Goal: Task Accomplishment & Management: Complete application form

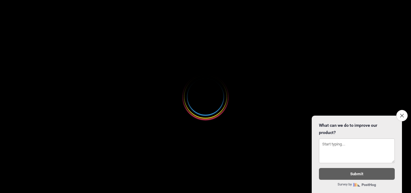
select select
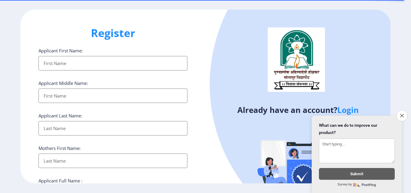
click at [80, 61] on input "Applicant First Name:" at bounding box center [112, 63] width 149 height 14
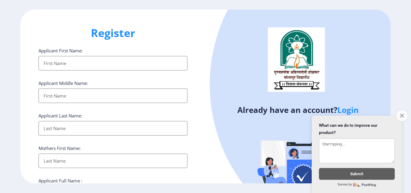
click at [402, 113] on icon "Close survey" at bounding box center [401, 115] width 4 height 4
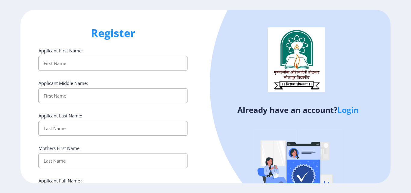
click at [110, 61] on input "Applicant First Name:" at bounding box center [112, 63] width 149 height 14
type input "[PERSON_NAME]"
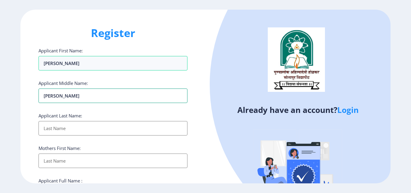
type input "pandurang"
type input "[PERSON_NAME]"
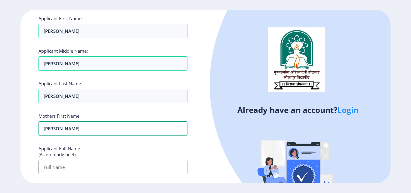
scroll to position [90, 0]
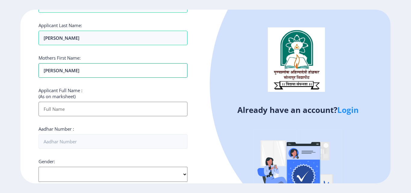
type input "anita"
click at [92, 110] on input "Applicant First Name:" at bounding box center [112, 109] width 149 height 14
type input "[PERSON_NAME] [PERSON_NAME]"
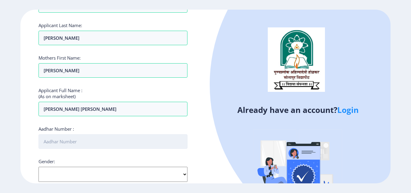
scroll to position [150, 0]
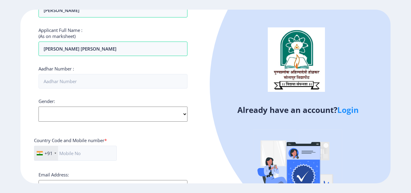
click at [92, 116] on div "Gender: Select Gender Male Female Other" at bounding box center [112, 109] width 149 height 23
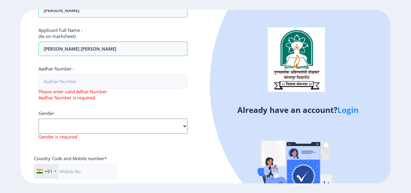
click at [184, 127] on select "Select Gender Male Female Other" at bounding box center [112, 125] width 149 height 15
click at [38, 118] on select "Select Gender Male Female Other" at bounding box center [112, 125] width 149 height 15
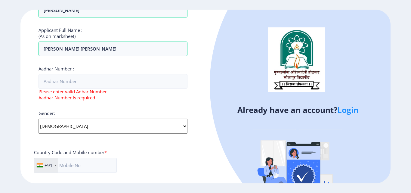
click at [185, 125] on select "Select Gender Male Female Other" at bounding box center [112, 125] width 149 height 15
select select "[DEMOGRAPHIC_DATA]"
click at [38, 118] on select "Select Gender Male Female Other" at bounding box center [112, 125] width 149 height 15
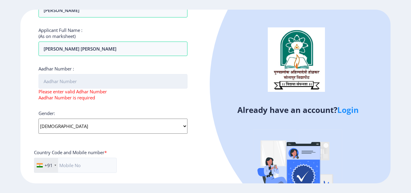
click at [74, 83] on input "Aadhar Number :" at bounding box center [112, 81] width 149 height 14
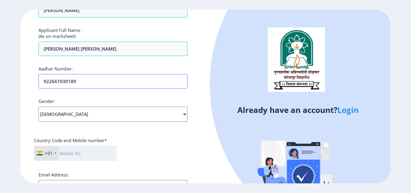
type input "922661030189"
click at [93, 157] on input "text" at bounding box center [75, 152] width 83 height 15
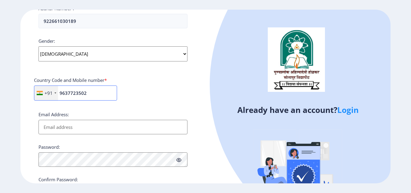
type input "9637723502"
click at [93, 127] on input "Email Address:" at bounding box center [112, 127] width 149 height 14
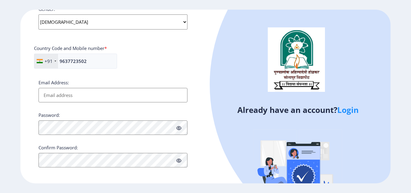
scroll to position [245, 0]
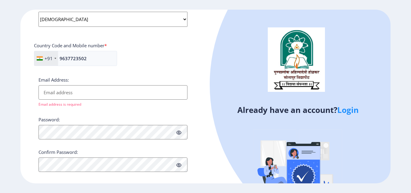
click at [46, 89] on input "Email Address:" at bounding box center [112, 92] width 149 height 14
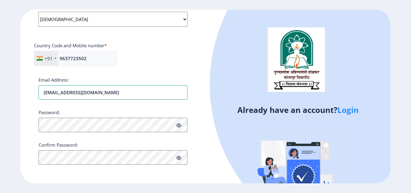
type input "[EMAIL_ADDRESS][DOMAIN_NAME]"
click at [179, 126] on icon at bounding box center [178, 125] width 5 height 5
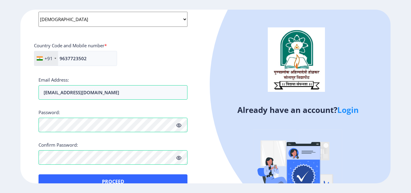
click at [144, 144] on div "Confirm Password:" at bounding box center [112, 153] width 149 height 23
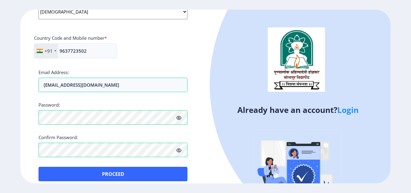
scroll to position [259, 0]
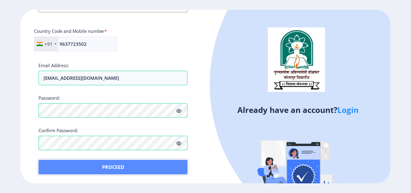
click at [118, 163] on button "Proceed" at bounding box center [112, 167] width 149 height 14
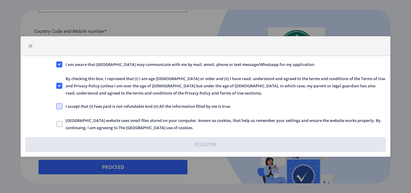
click at [62, 106] on span at bounding box center [59, 106] width 6 height 6
click at [57, 106] on input "I accept that (I) Fees paid is not refundable And (II) All the information fill…" at bounding box center [56, 106] width 0 height 0
checkbox input "true"
click at [61, 123] on span at bounding box center [59, 124] width 6 height 6
click at [57, 124] on input "Solapur University website uses small files stored on your computer, known as c…" at bounding box center [56, 124] width 0 height 0
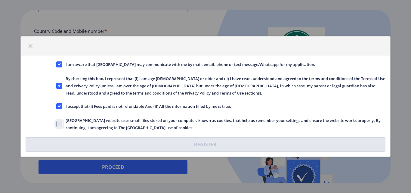
checkbox input "true"
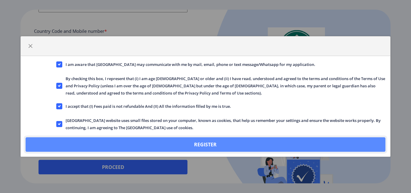
click at [173, 148] on button "Register" at bounding box center [205, 144] width 359 height 14
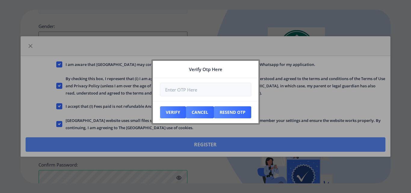
scroll to position [294, 0]
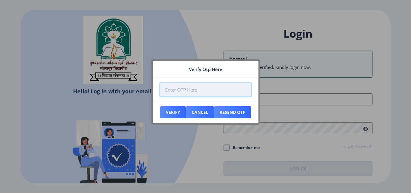
click at [224, 88] on input "number" at bounding box center [205, 90] width 91 height 14
click at [182, 91] on input "number" at bounding box center [205, 90] width 91 height 14
click at [243, 91] on input "-1" at bounding box center [205, 90] width 91 height 14
type input "0"
click at [243, 89] on input "0" at bounding box center [205, 90] width 91 height 14
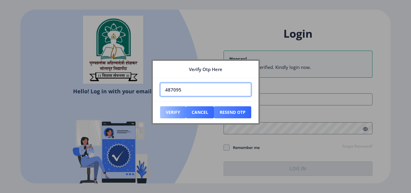
type input "487095"
click at [175, 113] on button "Verify" at bounding box center [173, 112] width 26 height 12
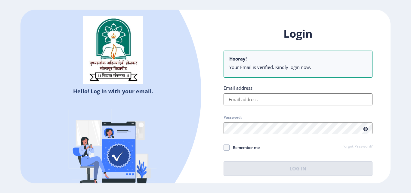
click at [252, 102] on input "Email address:" at bounding box center [297, 99] width 149 height 12
type input "[EMAIL_ADDRESS][DOMAIN_NAME]"
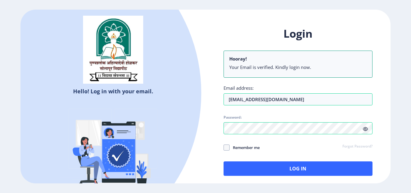
click at [364, 130] on icon at bounding box center [365, 129] width 5 height 5
drag, startPoint x: 227, startPoint y: 145, endPoint x: 230, endPoint y: 152, distance: 6.9
click at [227, 145] on span at bounding box center [226, 147] width 6 height 6
click at [224, 147] on input "Remember me" at bounding box center [223, 147] width 0 height 0
checkbox input "true"
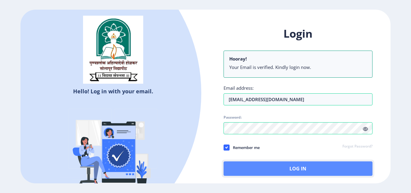
click at [242, 161] on button "Log In" at bounding box center [297, 168] width 149 height 14
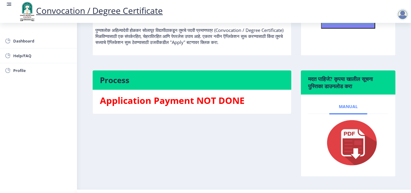
scroll to position [99, 0]
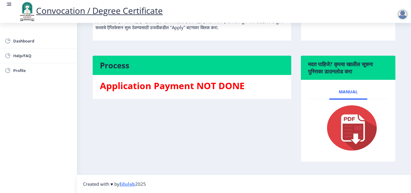
click at [349, 114] on img at bounding box center [348, 128] width 60 height 48
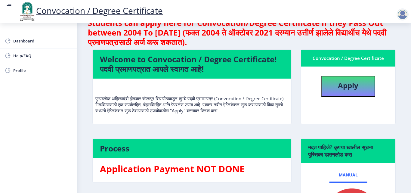
scroll to position [8, 0]
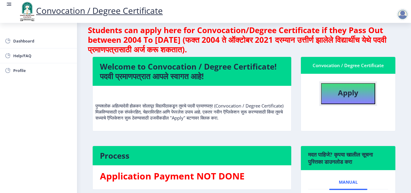
click at [344, 89] on b "Apply" at bounding box center [348, 92] width 20 height 10
select select
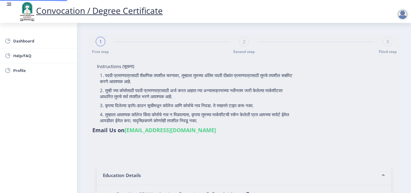
type input "[PERSON_NAME] [PERSON_NAME]"
type input "anita"
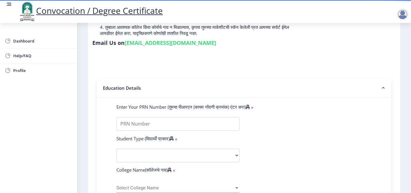
scroll to position [120, 0]
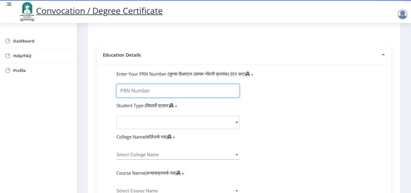
click at [168, 93] on input "Enter Your PRN Number (तुमचा पीआरएन (कायम नोंदणी क्रमांक) एंटर करा)" at bounding box center [177, 91] width 123 height 14
type input "2019032500198583"
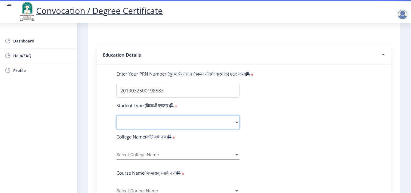
click at [140, 123] on select "Select Student Type Regular External" at bounding box center [177, 122] width 123 height 14
select select "Regular"
click at [116, 115] on select "Select Student Type Regular External" at bounding box center [177, 122] width 123 height 14
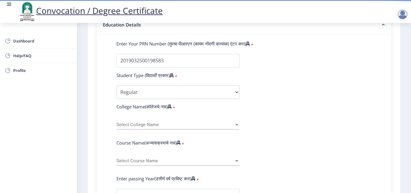
click at [155, 122] on span "Select College Name" at bounding box center [175, 124] width 118 height 5
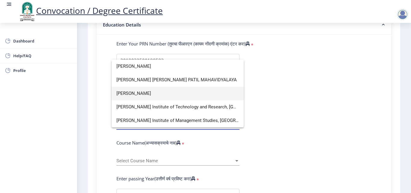
type input "shankar"
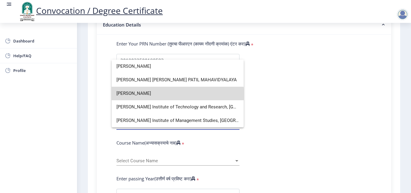
click at [158, 96] on span "Shankarrao Mohite Mahavidyalaya" at bounding box center [177, 94] width 122 height 14
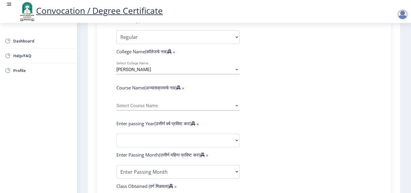
scroll to position [210, 0]
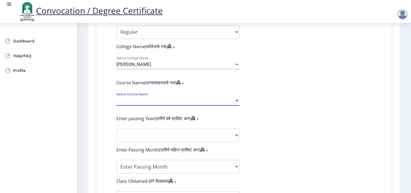
click at [157, 102] on span "Select Course Name" at bounding box center [175, 100] width 118 height 5
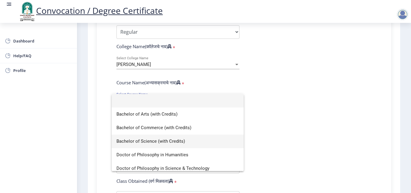
click at [158, 140] on span "Bachelor of Science (with Credits)" at bounding box center [177, 141] width 122 height 14
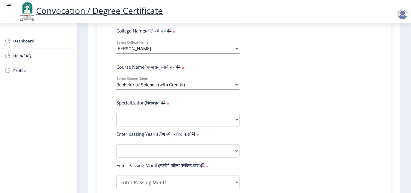
scroll to position [240, 0]
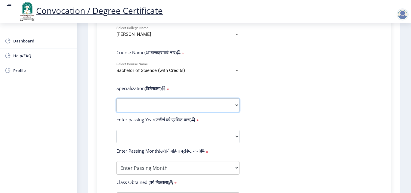
click at [167, 99] on select "Specialization Botany Chemistry Computer Science Electronics Geology Mathematic…" at bounding box center [177, 105] width 123 height 14
select select "Zoology"
click at [116, 98] on select "Specialization Botany Chemistry Computer Science Electronics Geology Mathematic…" at bounding box center [177, 105] width 123 height 14
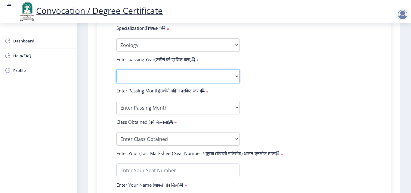
click at [151, 80] on select "2025 2024 2023 2022 2021 2020 2019 2018 2017 2016 2015 2014 2013 2012 2011 2010…" at bounding box center [177, 76] width 123 height 14
select select "2021"
click at [116, 69] on select "2025 2024 2023 2022 2021 2020 2019 2018 2017 2016 2015 2014 2013 2012 2011 2010…" at bounding box center [177, 76] width 123 height 14
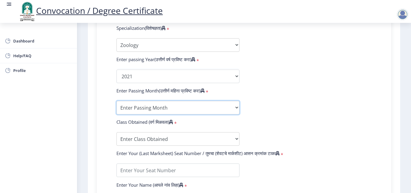
click at [168, 108] on select "Enter Passing Month March April May October November December" at bounding box center [177, 108] width 123 height 14
select select "March"
click at [116, 101] on select "Enter Passing Month March April May October November December" at bounding box center [177, 108] width 123 height 14
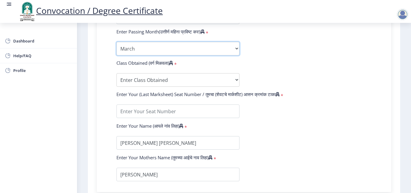
scroll to position [361, 0]
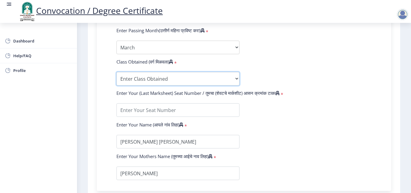
click at [149, 78] on select "Enter Class Obtained FIRST CLASS WITH DISTINCTION FIRST CLASS HIGHER SECOND CLA…" at bounding box center [177, 79] width 123 height 14
select select "PASS CLASS"
click at [116, 72] on select "Enter Class Obtained FIRST CLASS WITH DISTINCTION FIRST CLASS HIGHER SECOND CLA…" at bounding box center [177, 79] width 123 height 14
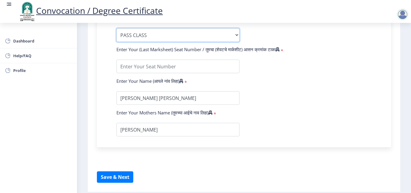
scroll to position [391, 0]
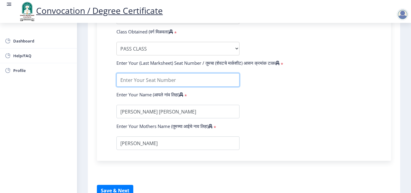
click at [177, 82] on input "textarea" at bounding box center [177, 80] width 123 height 14
type input "1919858"
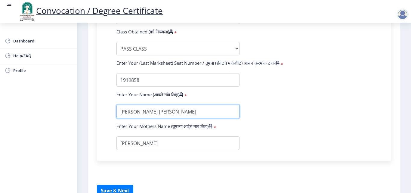
click at [171, 109] on input "textarea" at bounding box center [177, 112] width 123 height 14
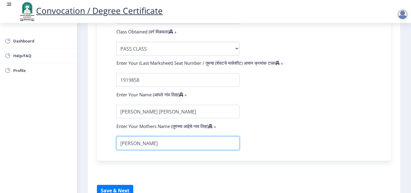
click at [170, 139] on input "textarea" at bounding box center [177, 143] width 123 height 14
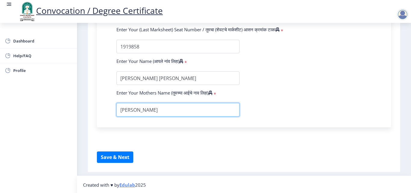
scroll to position [425, 0]
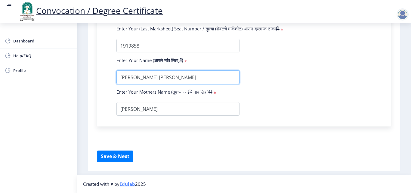
click at [122, 79] on input "textarea" at bounding box center [177, 77] width 123 height 14
type input "Gejage Mayuri Pandurang"
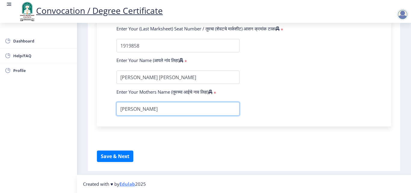
click at [148, 110] on input "textarea" at bounding box center [177, 109] width 123 height 14
click at [124, 111] on input "textarea" at bounding box center [177, 109] width 123 height 14
type input "Anita"
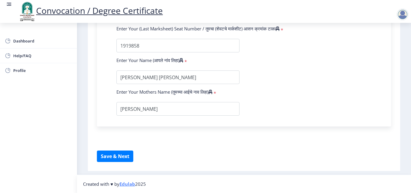
click at [121, 155] on button "Save & Next" at bounding box center [115, 155] width 36 height 11
select select
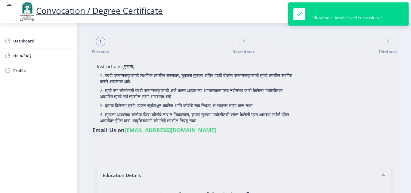
type input "2019032500198583"
select select "Regular"
select select "2021"
select select "March"
select select "PASS CLASS"
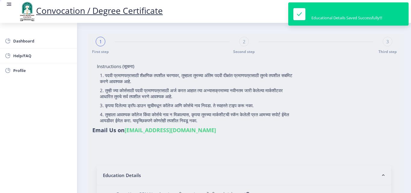
type input "1919858"
type input "Gejage Mayuri Pandurang"
type input "Anita"
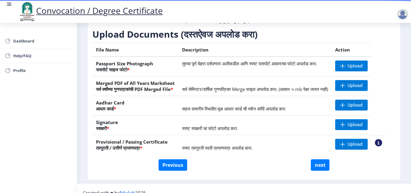
scroll to position [111, 0]
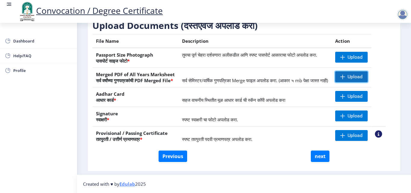
click at [353, 71] on span "Upload" at bounding box center [351, 76] width 32 height 11
click at [356, 74] on span "Upload" at bounding box center [354, 77] width 15 height 6
click at [358, 74] on span "Upload" at bounding box center [354, 77] width 15 height 6
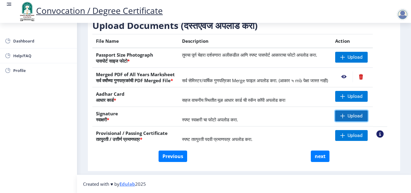
click at [355, 116] on span "Upload" at bounding box center [354, 116] width 15 height 6
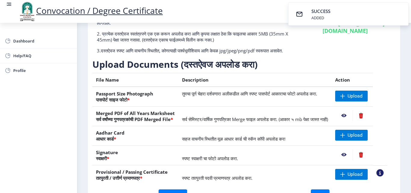
scroll to position [51, 0]
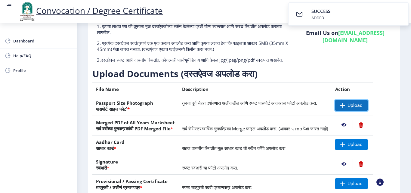
click at [362, 108] on span "Upload" at bounding box center [354, 105] width 15 height 6
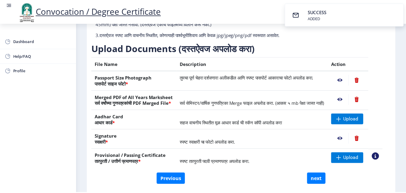
scroll to position [111, 0]
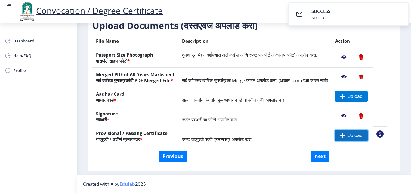
click at [356, 138] on span "Upload" at bounding box center [354, 135] width 15 height 6
click at [350, 134] on nb-action at bounding box center [343, 135] width 17 height 11
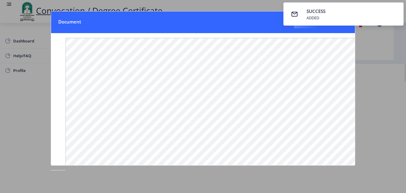
click at [368, 37] on div at bounding box center [203, 96] width 406 height 193
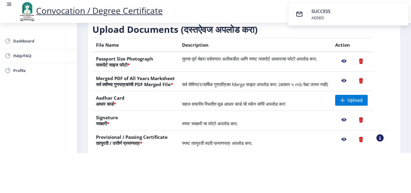
scroll to position [90, 0]
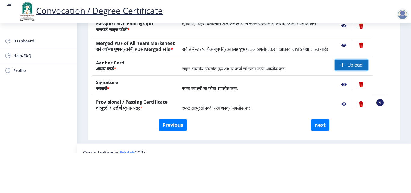
click at [357, 66] on span "Upload" at bounding box center [354, 65] width 15 height 6
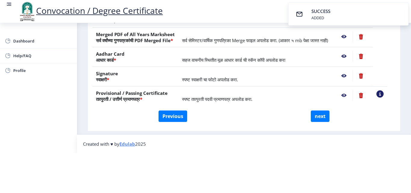
scroll to position [111, 0]
click at [320, 110] on button "next" at bounding box center [320, 115] width 19 height 11
select select
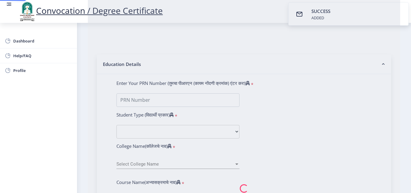
scroll to position [0, 0]
type input "[PERSON_NAME] [PERSON_NAME]"
type input "anita"
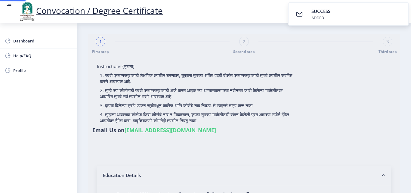
select select
type input "2019032500198583"
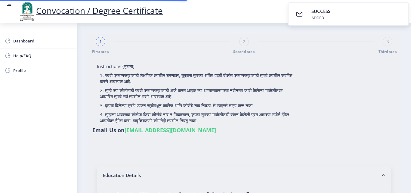
select select "Regular"
select select "2021"
select select "March"
select select "PASS CLASS"
type input "1919858"
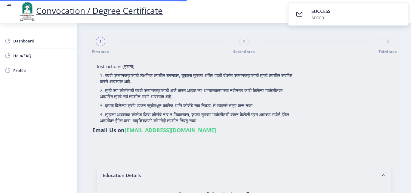
type input "Gejage Mayuri Pandurang"
type input "Anita"
select select "Zoology"
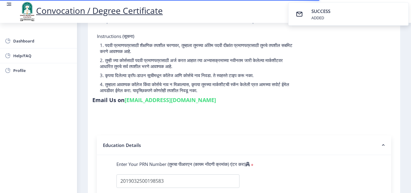
select select
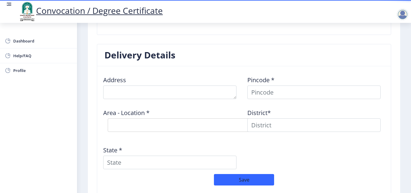
scroll to position [481, 0]
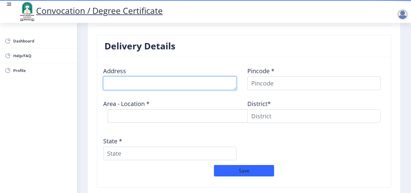
click at [151, 85] on textarea at bounding box center [169, 83] width 133 height 14
click at [113, 82] on textarea at bounding box center [169, 83] width 133 height 14
type textarea "Nandan Nagar Malinagar"
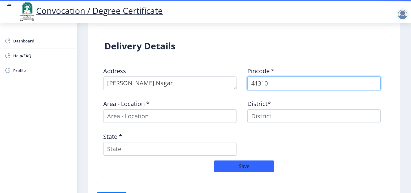
type input "413108"
select select
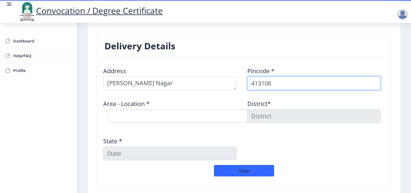
type input "413108"
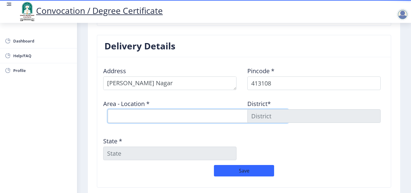
select select "1: Object"
type input "SOLAPUR"
type input "Maharashtra"
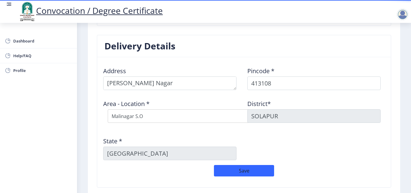
click at [261, 142] on div "Address Pincode * 413108 Area - Location * Select Area Location Malinagar S.O T…" at bounding box center [244, 113] width 288 height 103
click at [250, 170] on button "Save" at bounding box center [244, 170] width 60 height 11
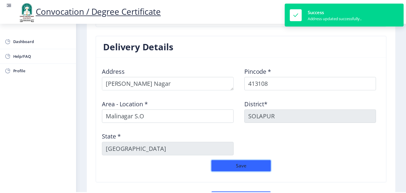
scroll to position [540, 0]
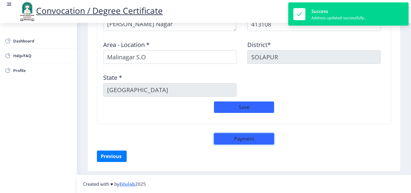
click at [254, 141] on button "Payment" at bounding box center [244, 138] width 60 height 11
select select "sealed"
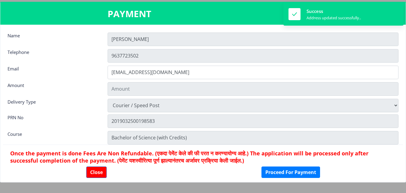
type input "1885"
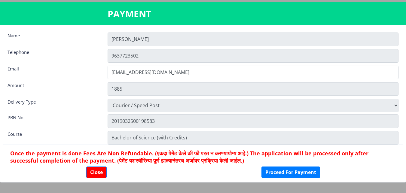
click at [115, 40] on input "[PERSON_NAME]" at bounding box center [253, 39] width 291 height 14
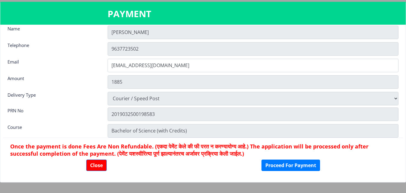
scroll to position [8, 0]
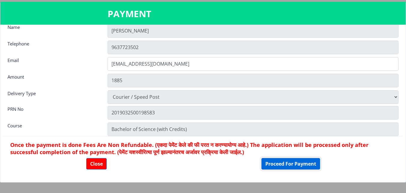
click at [301, 162] on button "Proceed For Payment" at bounding box center [291, 163] width 59 height 11
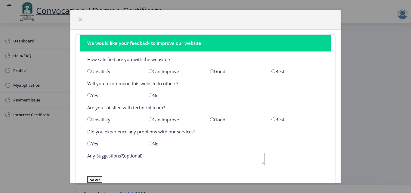
click at [215, 69] on div "Good" at bounding box center [235, 71] width 61 height 6
click at [210, 71] on input "radio" at bounding box center [212, 71] width 4 height 4
radio input "true"
click at [92, 93] on div "Yes" at bounding box center [113, 95] width 61 height 6
click at [89, 95] on input "radio" at bounding box center [89, 95] width 4 height 4
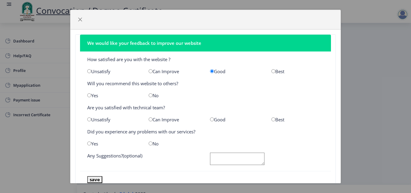
radio input "true"
click at [210, 120] on input "radio" at bounding box center [212, 119] width 4 height 4
radio input "true"
click at [149, 143] on input "radio" at bounding box center [150, 143] width 4 height 4
radio input "true"
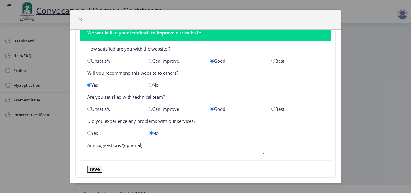
scroll to position [19, 0]
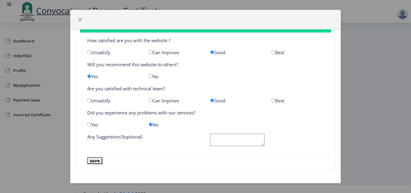
click at [213, 141] on textarea at bounding box center [237, 139] width 54 height 12
type textarea "ok"
click at [96, 161] on button "save" at bounding box center [94, 160] width 15 height 7
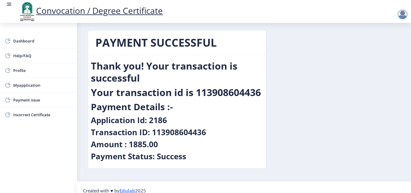
scroll to position [0, 0]
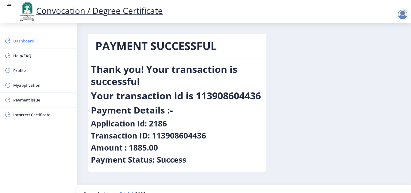
click at [38, 43] on span "Dashboard" at bounding box center [42, 40] width 59 height 7
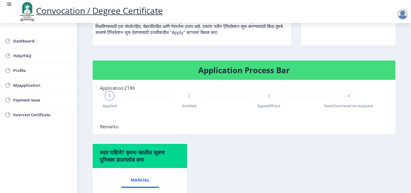
scroll to position [92, 0]
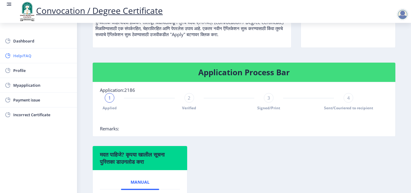
click at [45, 55] on span "Help/FAQ" at bounding box center [42, 55] width 59 height 7
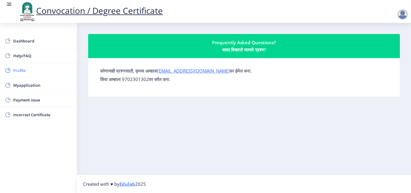
click at [41, 67] on span "Profile" at bounding box center [42, 70] width 59 height 7
select select
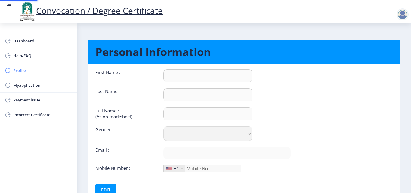
type input "[PERSON_NAME]"
type input "[PERSON_NAME] [PERSON_NAME]"
select select "[DEMOGRAPHIC_DATA]"
type input "[EMAIL_ADDRESS][DOMAIN_NAME]"
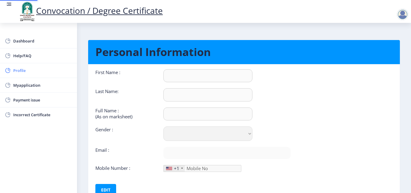
type input "9637723502"
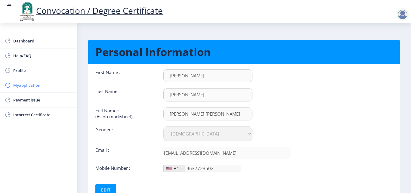
click at [44, 84] on span "Myapplication" at bounding box center [42, 84] width 59 height 7
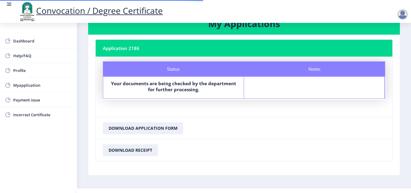
scroll to position [35, 0]
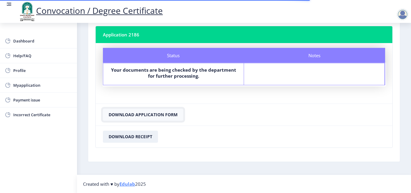
click at [162, 114] on button "Download Application Form" at bounding box center [143, 115] width 80 height 12
click at [142, 138] on button "Download Receipt" at bounding box center [130, 136] width 55 height 12
click at [136, 137] on button "Download Receipt" at bounding box center [130, 136] width 55 height 12
click at [25, 98] on span "Payment issue" at bounding box center [42, 99] width 59 height 7
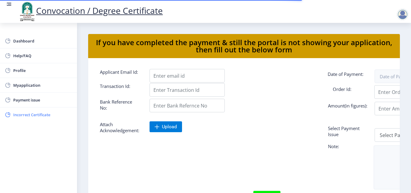
click at [32, 109] on link "Incorrect Certificate" at bounding box center [38, 114] width 77 height 14
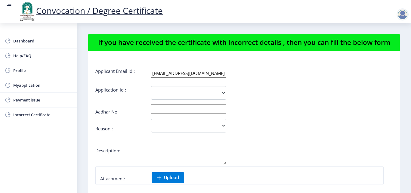
click at [399, 16] on div at bounding box center [402, 14] width 12 height 12
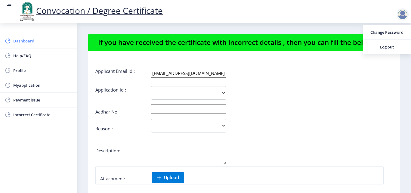
click at [33, 41] on span "Dashboard" at bounding box center [42, 40] width 59 height 7
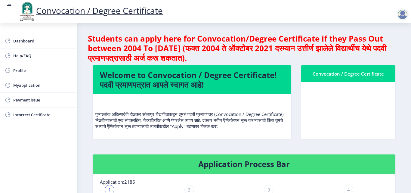
click at [406, 12] on div at bounding box center [402, 14] width 12 height 12
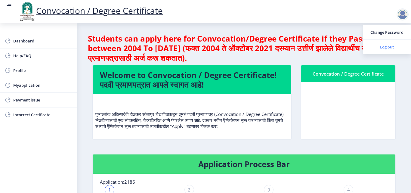
click at [383, 44] on span "Log out" at bounding box center [386, 46] width 38 height 7
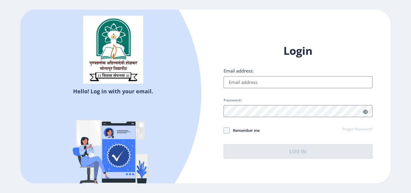
click at [249, 86] on input "Email address:" at bounding box center [297, 82] width 149 height 12
type input "[EMAIL_ADDRESS][DOMAIN_NAME]"
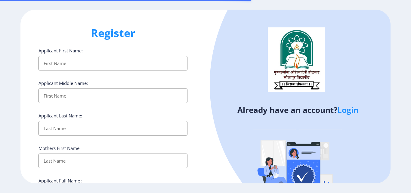
select select
